Goal: Task Accomplishment & Management: Manage account settings

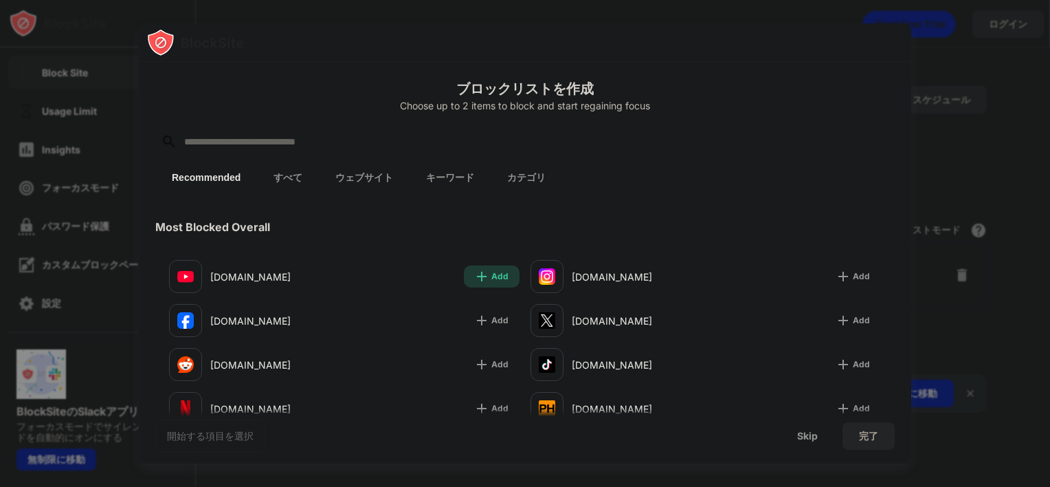
click at [480, 276] on img at bounding box center [482, 276] width 14 height 14
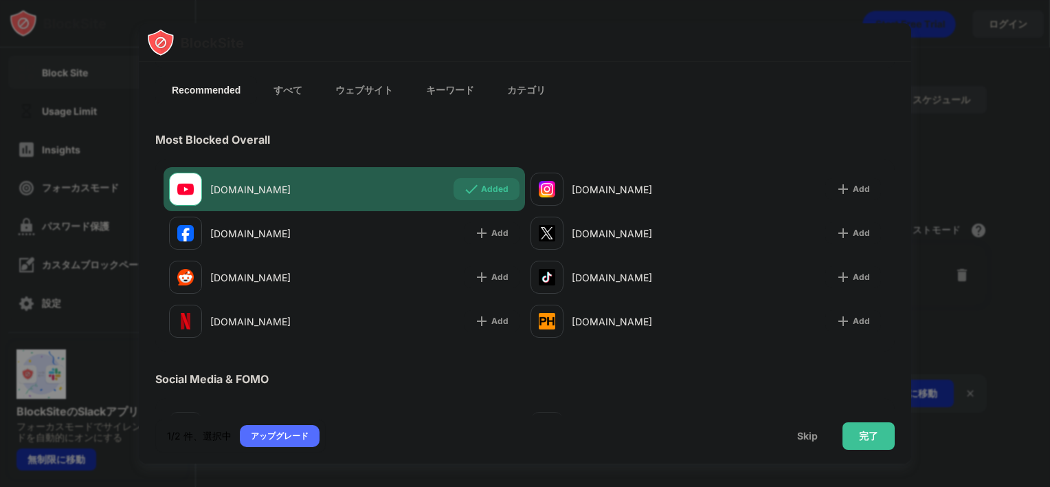
scroll to position [137, 0]
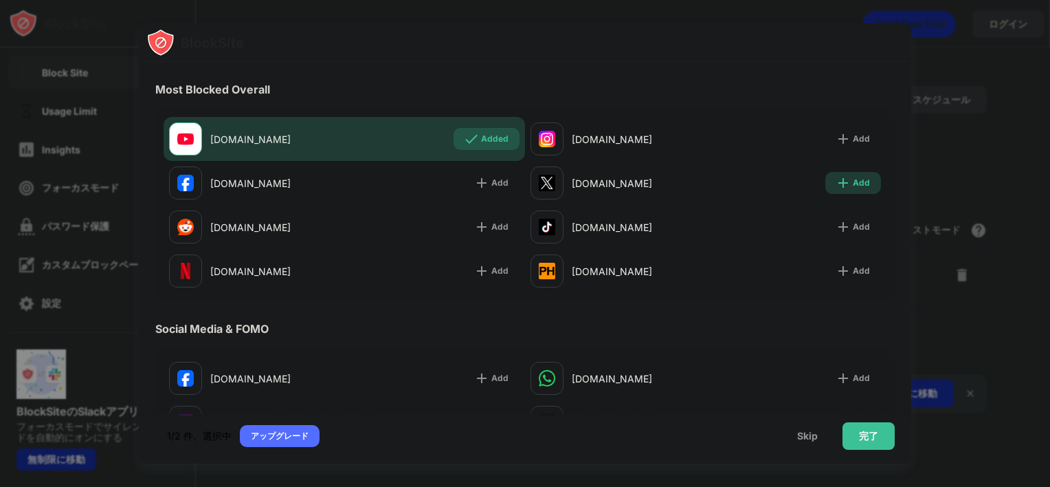
click at [836, 188] on img at bounding box center [843, 183] width 14 height 14
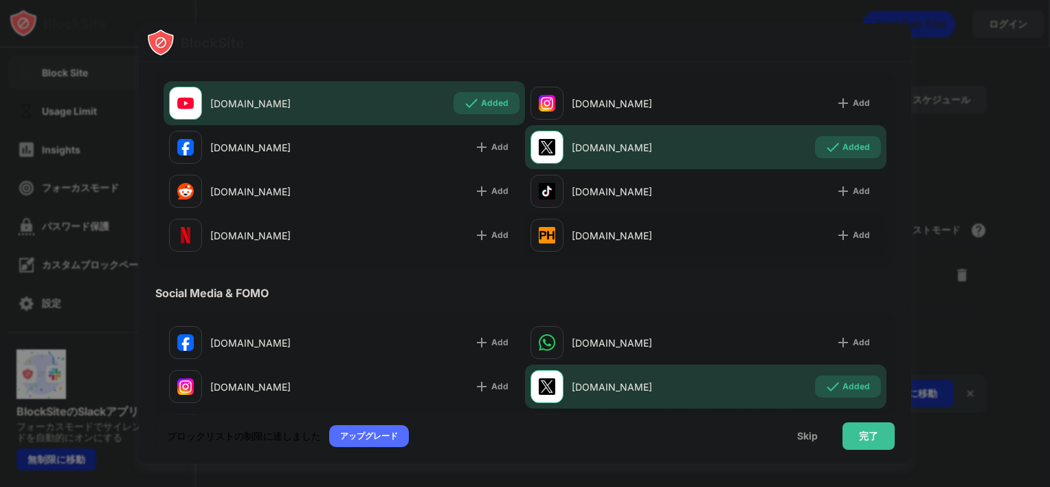
scroll to position [0, 0]
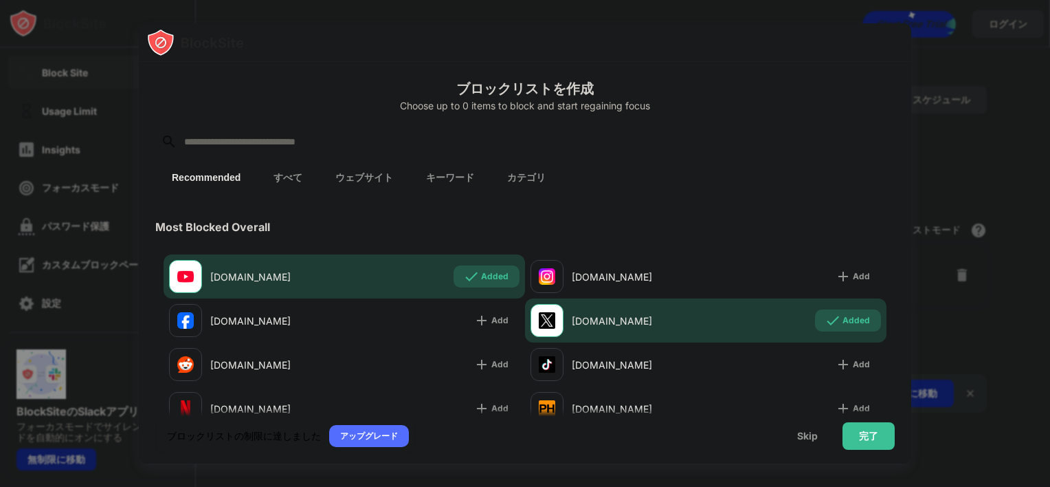
click at [381, 138] on input "text" at bounding box center [536, 141] width 707 height 16
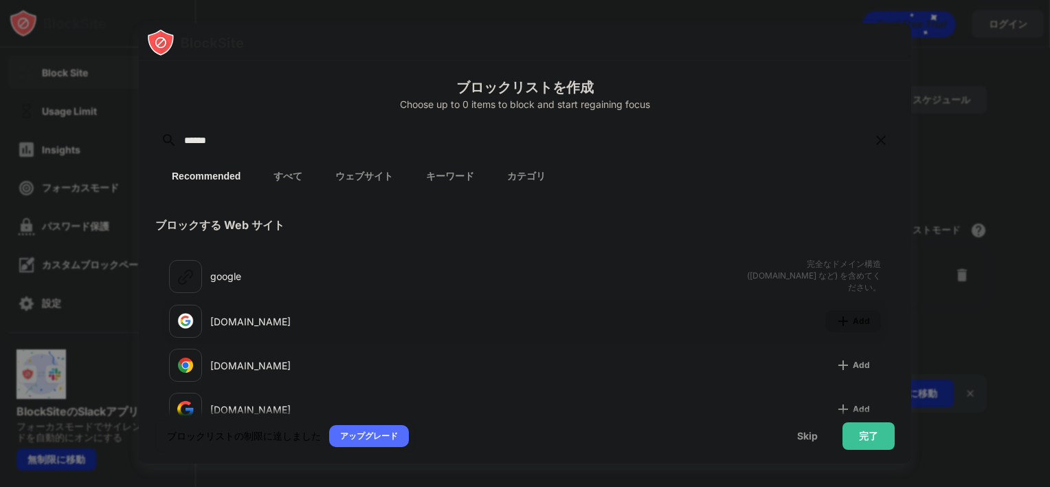
type input "******"
click at [825, 318] on div "Add" at bounding box center [853, 321] width 56 height 22
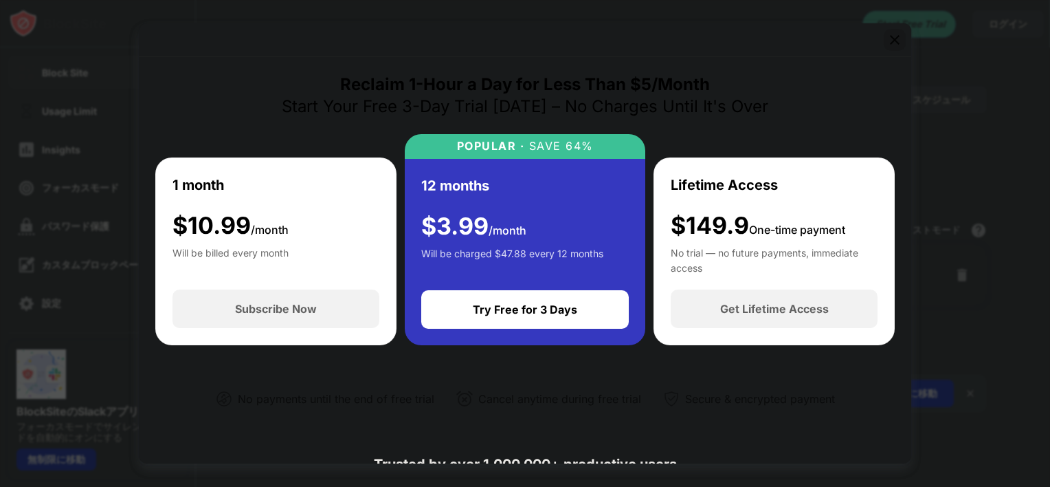
click at [893, 33] on img at bounding box center [895, 40] width 14 height 14
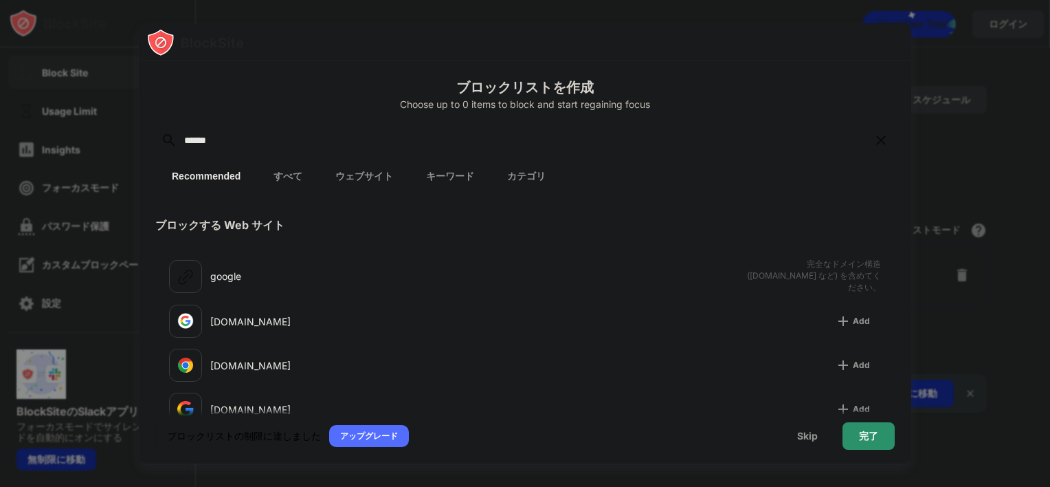
click at [855, 445] on div "完了" at bounding box center [869, 435] width 52 height 27
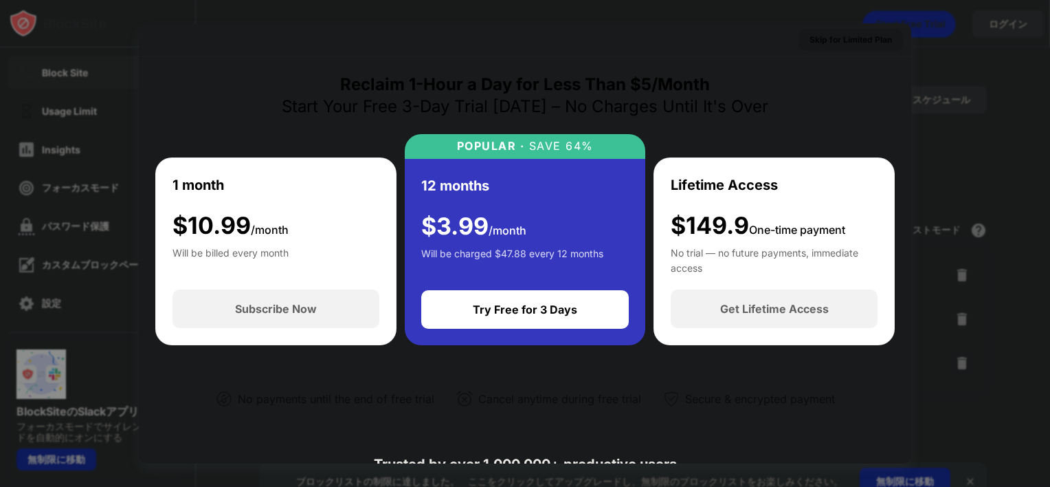
click at [866, 41] on div "Skip for Limited Plan" at bounding box center [851, 40] width 82 height 14
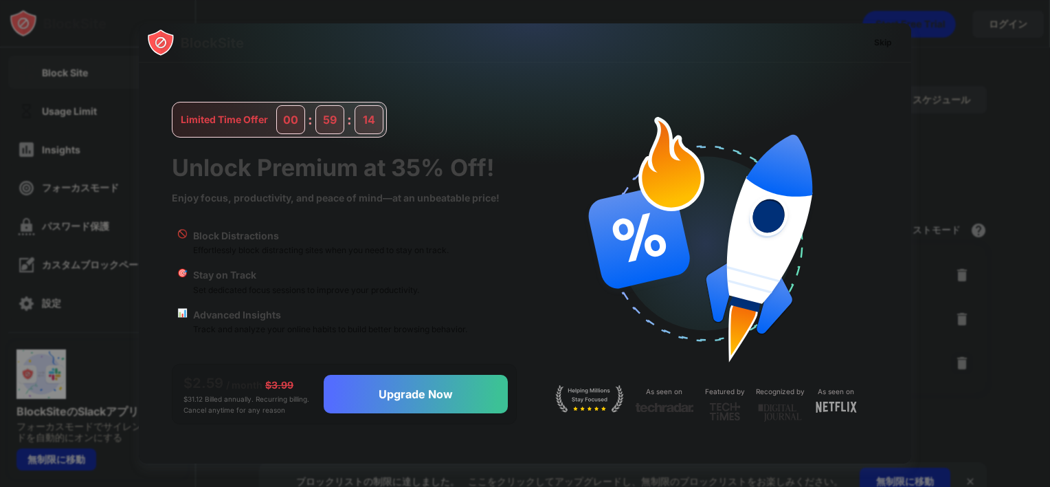
click at [884, 44] on div "Skip" at bounding box center [883, 43] width 18 height 14
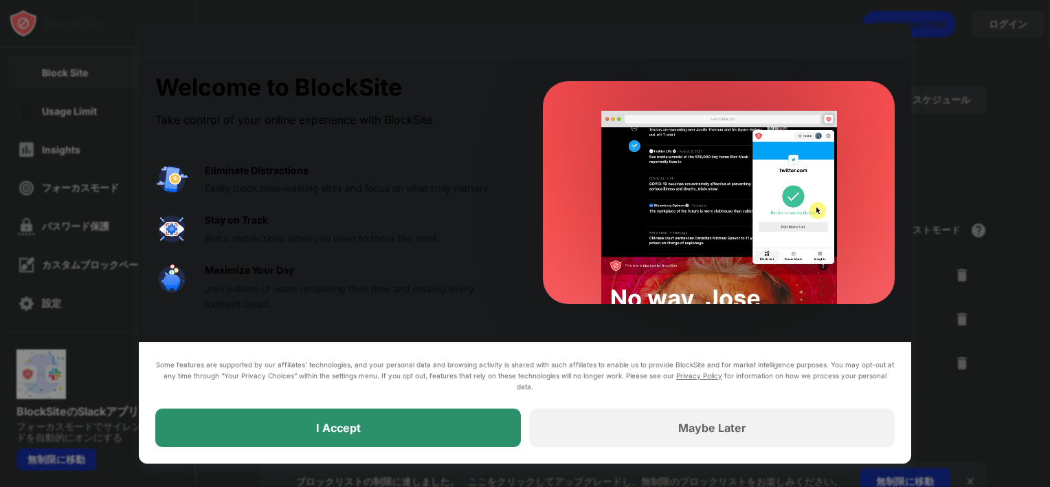
click at [385, 436] on div "I Accept" at bounding box center [338, 427] width 366 height 38
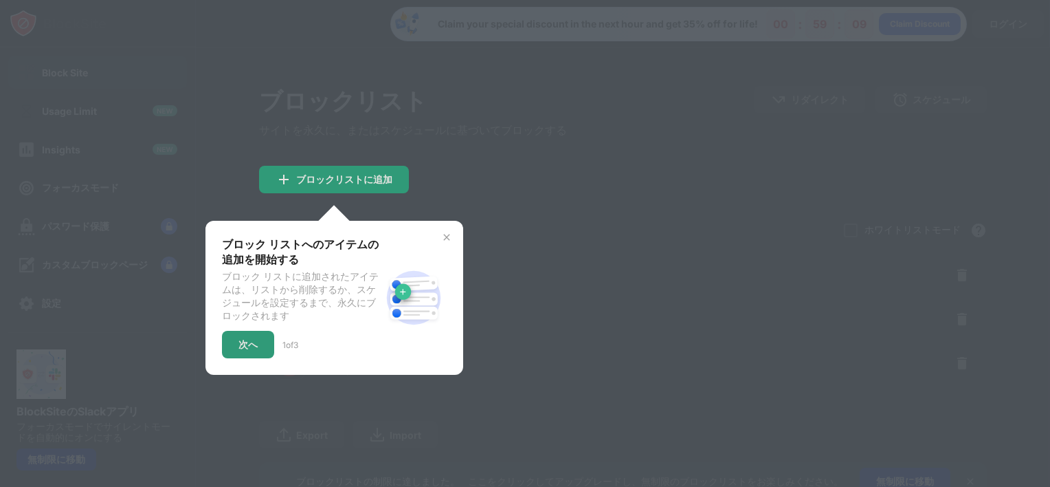
click at [439, 239] on div "ブロック リストへのアイテムの追加を開始する ブロック リストに追加されたアイテムは、リストから削除するか、スケジュールを設定するまで、永久にブロックされます…" at bounding box center [334, 297] width 225 height 121
click at [447, 243] on img at bounding box center [446, 237] width 11 height 11
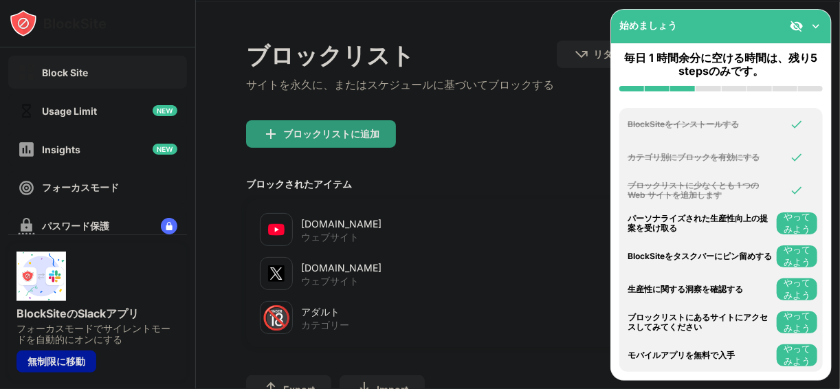
scroll to position [110, 0]
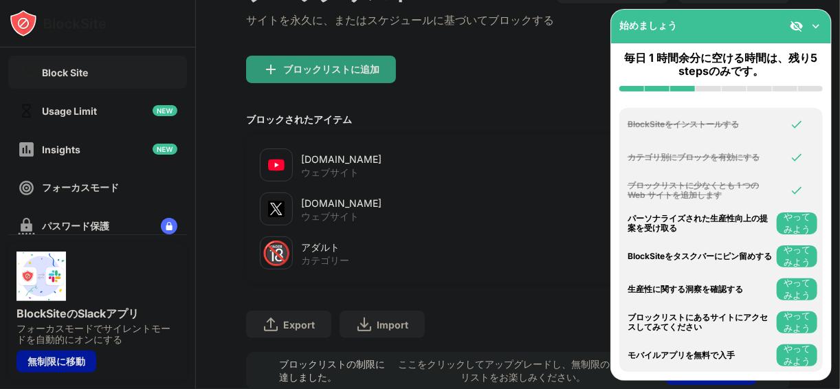
click at [284, 267] on div "🔞" at bounding box center [276, 253] width 29 height 28
click at [811, 27] on img at bounding box center [816, 26] width 14 height 14
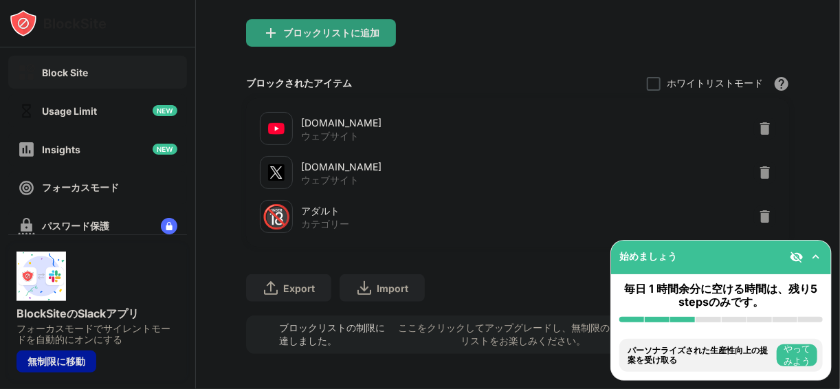
scroll to position [165, 0]
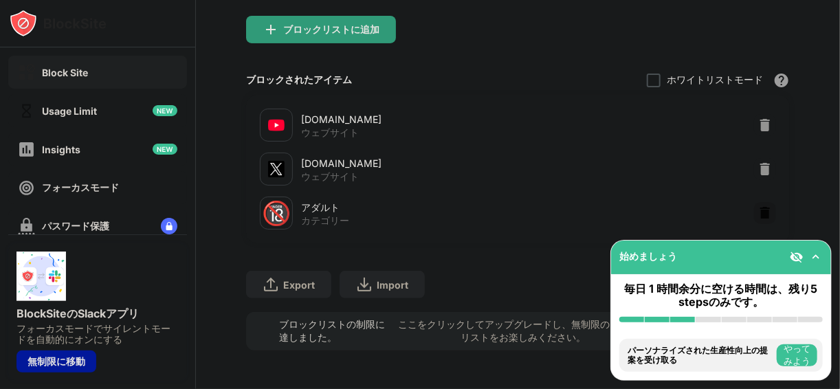
click at [761, 214] on img at bounding box center [765, 213] width 14 height 14
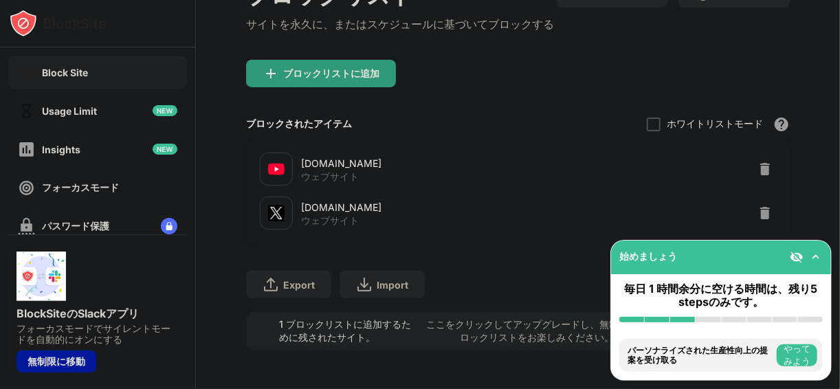
scroll to position [133, 0]
click at [308, 74] on div "ブロックリストに追加" at bounding box center [321, 73] width 150 height 27
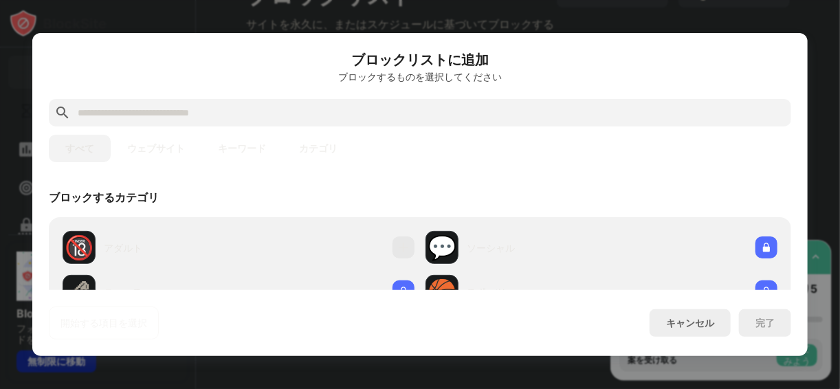
click at [278, 113] on input "text" at bounding box center [430, 112] width 709 height 16
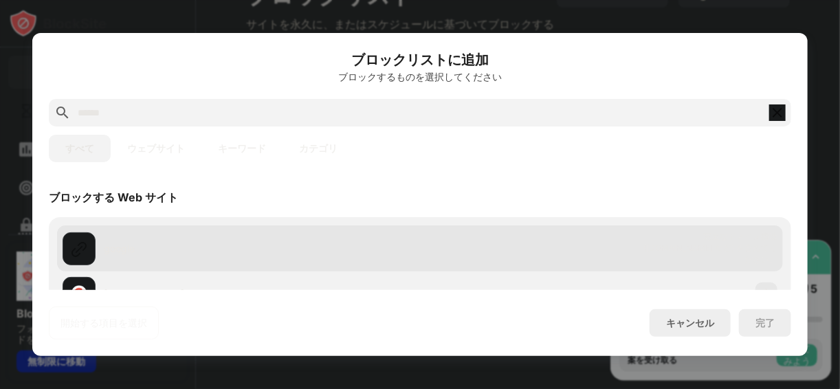
type input "******"
click at [77, 251] on img at bounding box center [79, 249] width 16 height 16
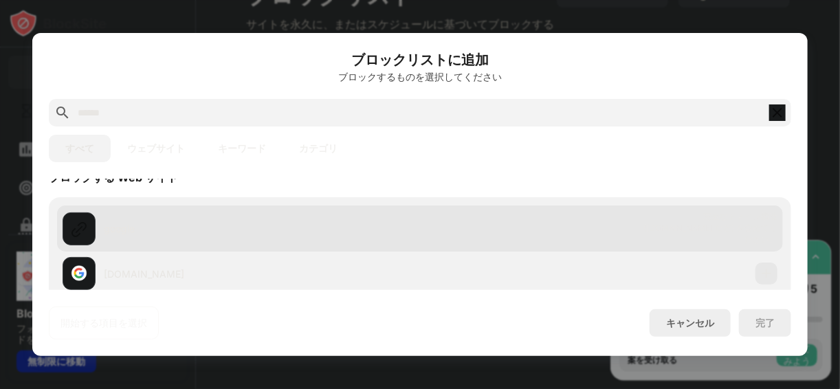
scroll to position [55, 0]
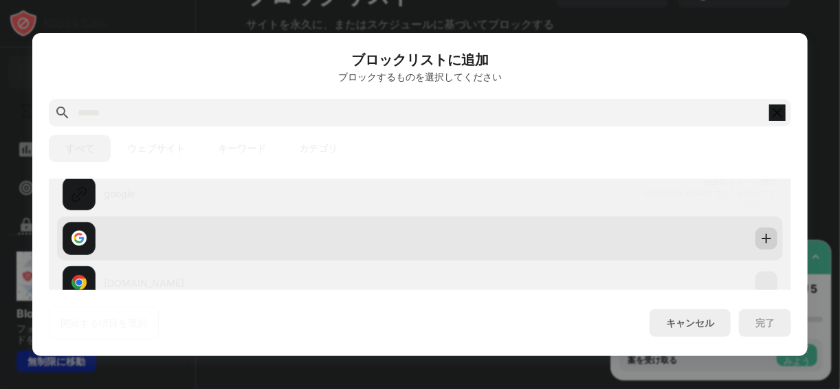
click at [759, 239] on img at bounding box center [766, 239] width 14 height 14
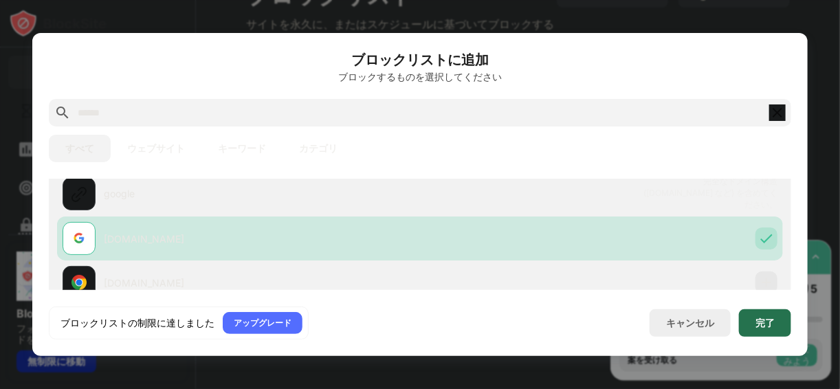
click at [757, 320] on div "完了" at bounding box center [764, 323] width 19 height 11
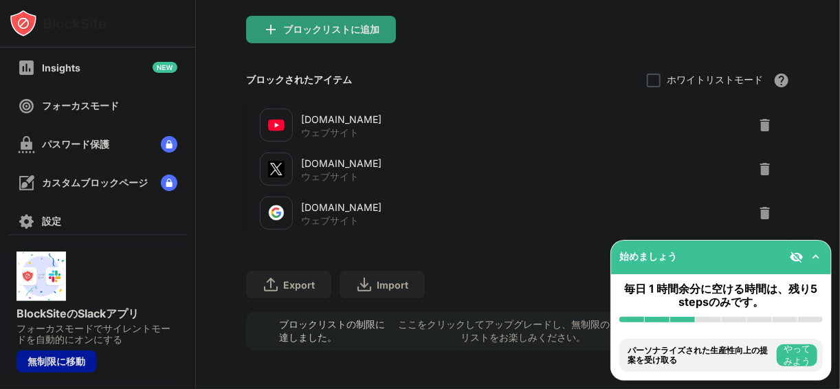
scroll to position [0, 0]
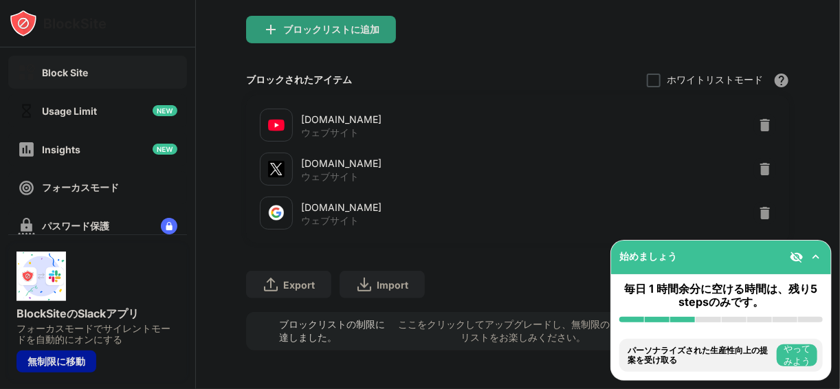
click at [73, 71] on div "Block Site" at bounding box center [65, 73] width 46 height 12
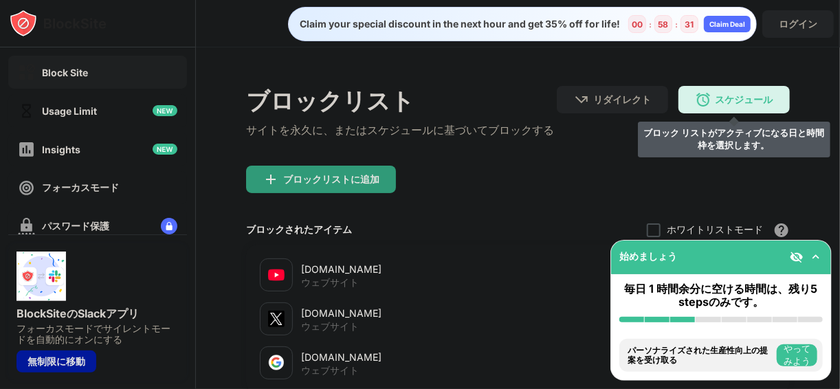
click at [722, 112] on div "スケジュール ブロック リストがアクティブになる日と時間枠を選択します。" at bounding box center [733, 99] width 111 height 27
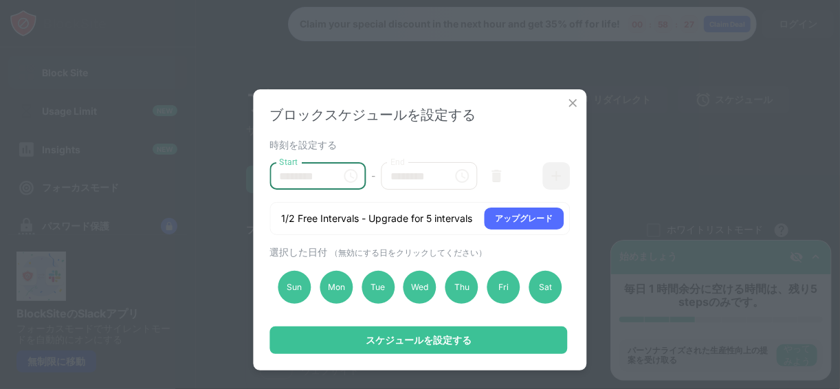
drag, startPoint x: 309, startPoint y: 176, endPoint x: 252, endPoint y: 177, distance: 57.0
click at [252, 177] on div "ブロックスケジュールを設定する 時刻を設定する Start ******** Start - End ******** End 1/2 Free Interv…" at bounding box center [420, 194] width 840 height 389
drag, startPoint x: 307, startPoint y: 173, endPoint x: 269, endPoint y: 174, distance: 38.5
click at [269, 174] on div "ブロックスケジュールを設定する 時刻を設定する Start ******** Start - End ******** End 1/2 Free Interv…" at bounding box center [420, 229] width 333 height 281
click at [349, 179] on icon "Choose time, selected time is 2:11 AM" at bounding box center [350, 176] width 16 height 16
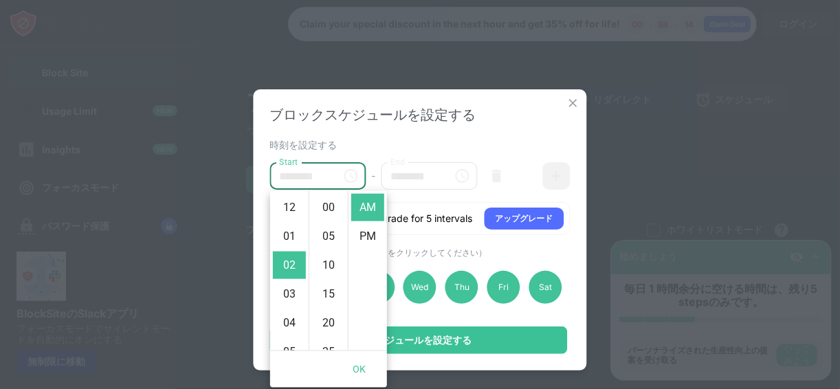
scroll to position [57, 0]
click at [361, 227] on li "PM" at bounding box center [367, 236] width 33 height 27
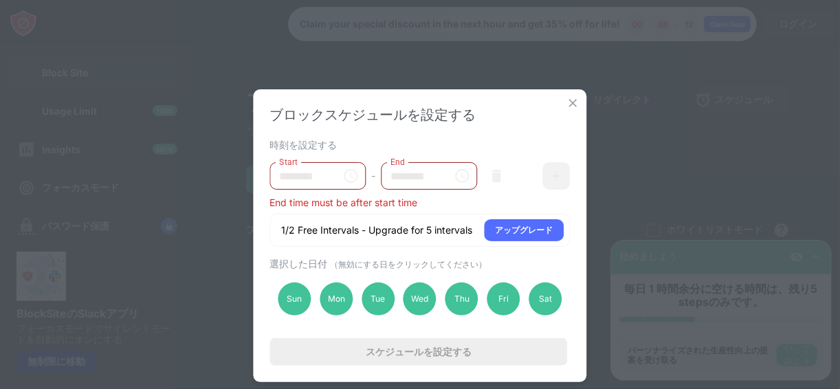
scroll to position [28, 0]
click at [346, 177] on icon "Choose time, selected time is 2:11 PM" at bounding box center [350, 176] width 16 height 16
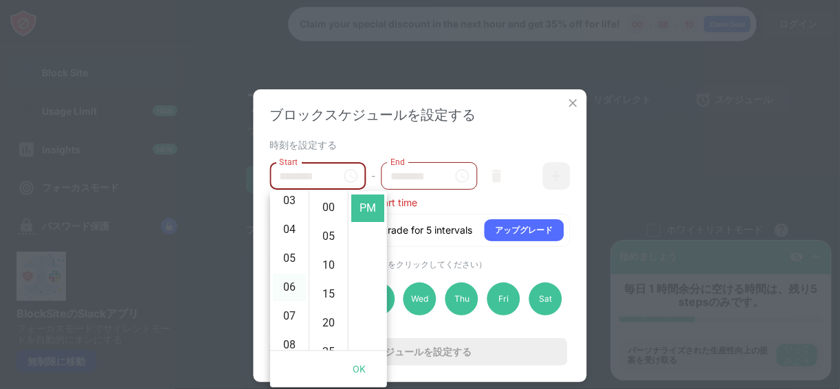
scroll to position [112, 0]
click at [288, 323] on li "08" at bounding box center [289, 326] width 33 height 27
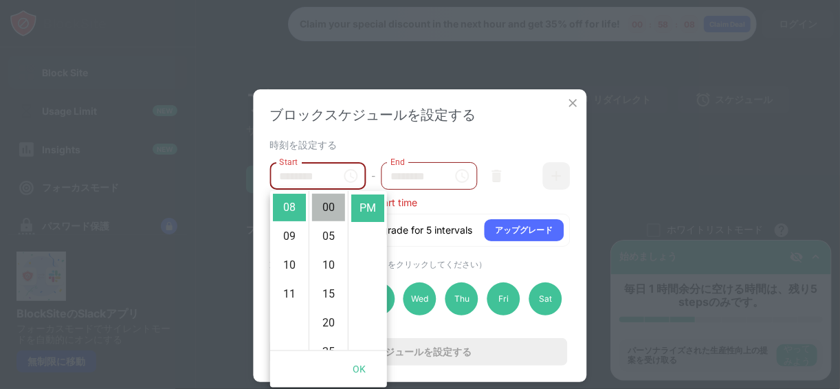
click at [326, 208] on li "00" at bounding box center [328, 207] width 33 height 27
type input "********"
click at [460, 177] on icon "Choose time, selected time is 1:00 PM" at bounding box center [462, 176] width 16 height 16
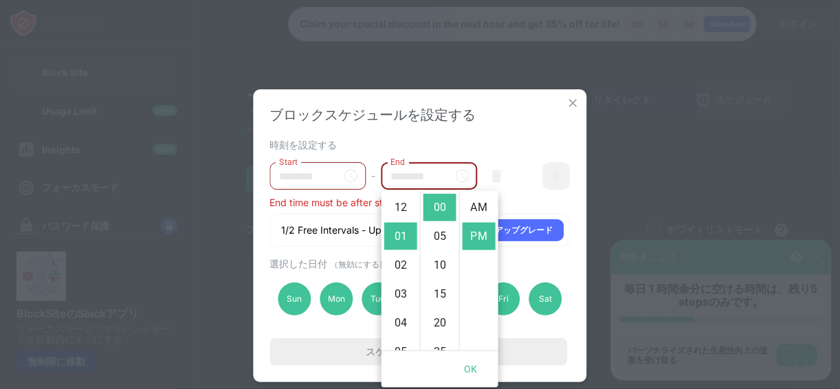
scroll to position [28, 0]
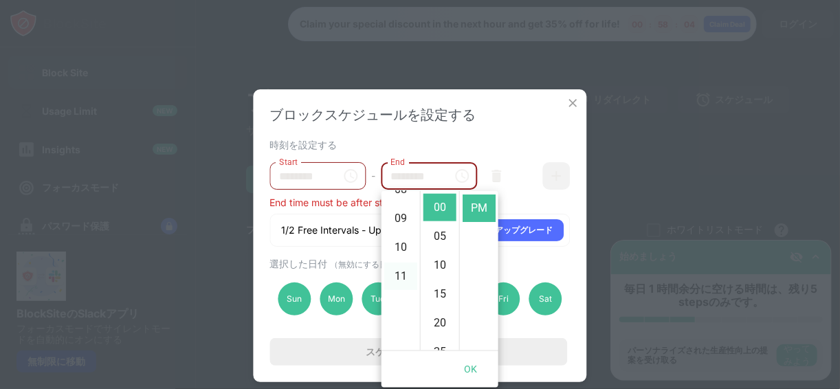
click at [399, 271] on li "11" at bounding box center [400, 276] width 33 height 27
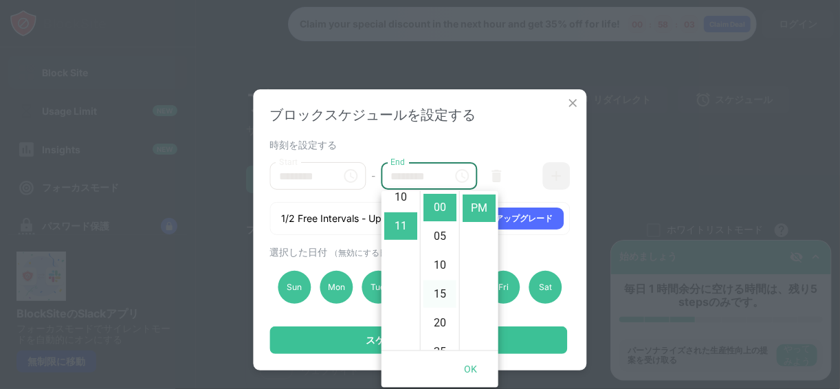
scroll to position [317, 0]
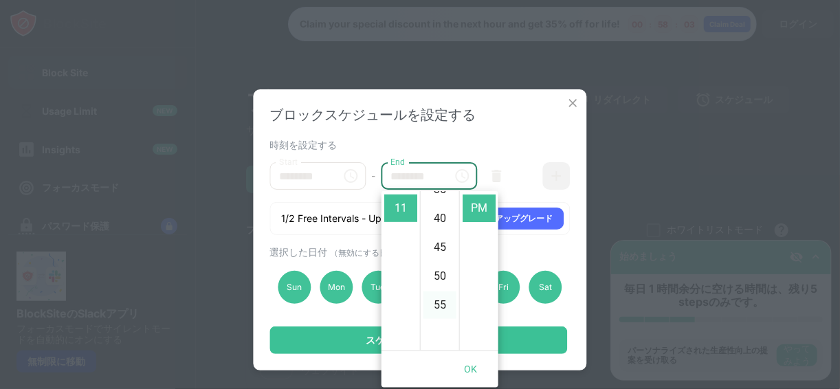
click at [439, 311] on li "55" at bounding box center [439, 304] width 33 height 27
type input "********"
click at [502, 106] on div "ブロックスケジュールを設定する" at bounding box center [420, 115] width 300 height 19
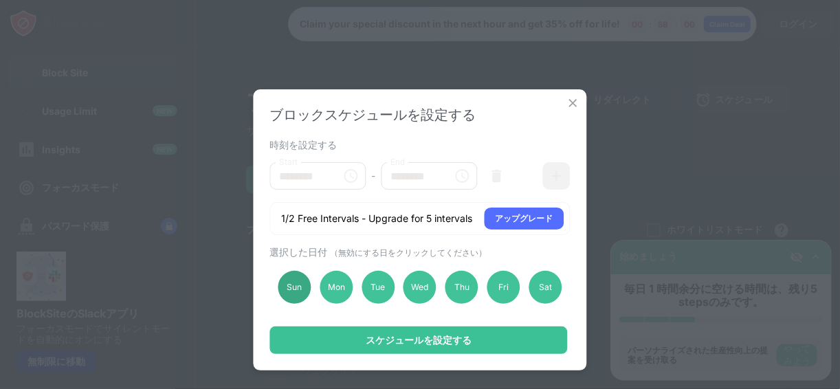
click at [285, 298] on div "Sun" at bounding box center [294, 287] width 33 height 33
click at [344, 298] on div "Mon" at bounding box center [336, 287] width 33 height 33
click at [296, 291] on div "Sun" at bounding box center [294, 287] width 33 height 33
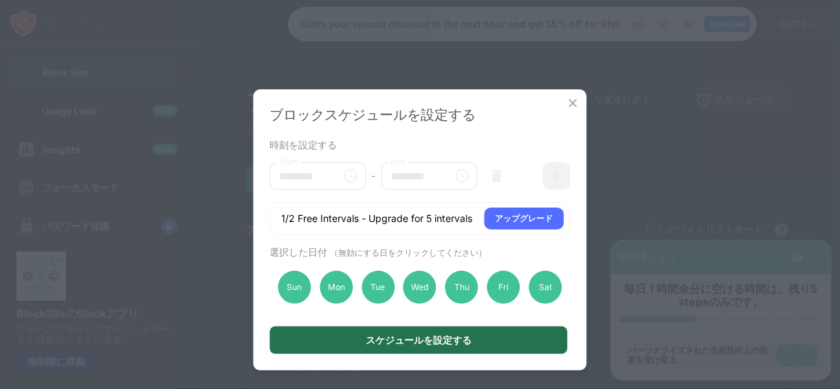
click at [386, 344] on div "スケジュールを設定する" at bounding box center [419, 340] width 106 height 11
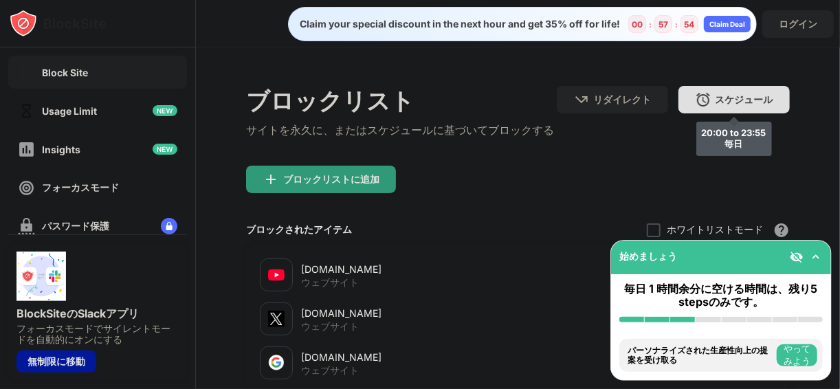
click at [715, 102] on div "スケジュール" at bounding box center [744, 99] width 58 height 13
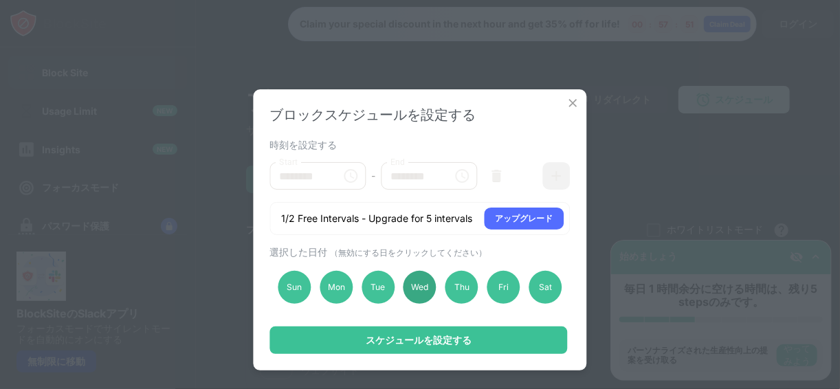
click at [425, 289] on div "Wed" at bounding box center [419, 287] width 33 height 33
click at [574, 100] on img at bounding box center [573, 103] width 14 height 14
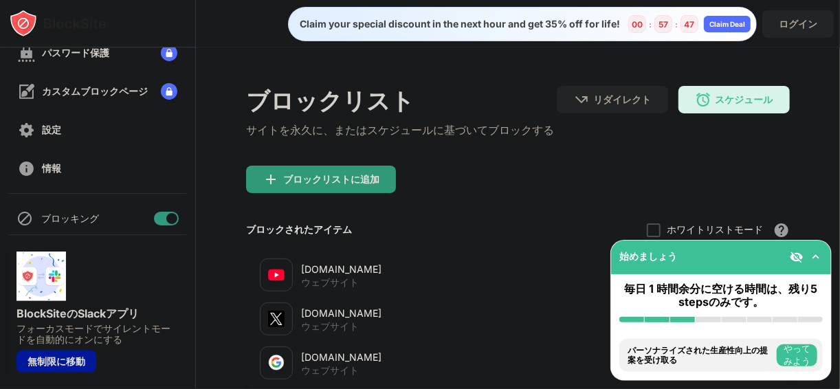
scroll to position [214, 0]
